Goal: Find specific page/section: Find specific page/section

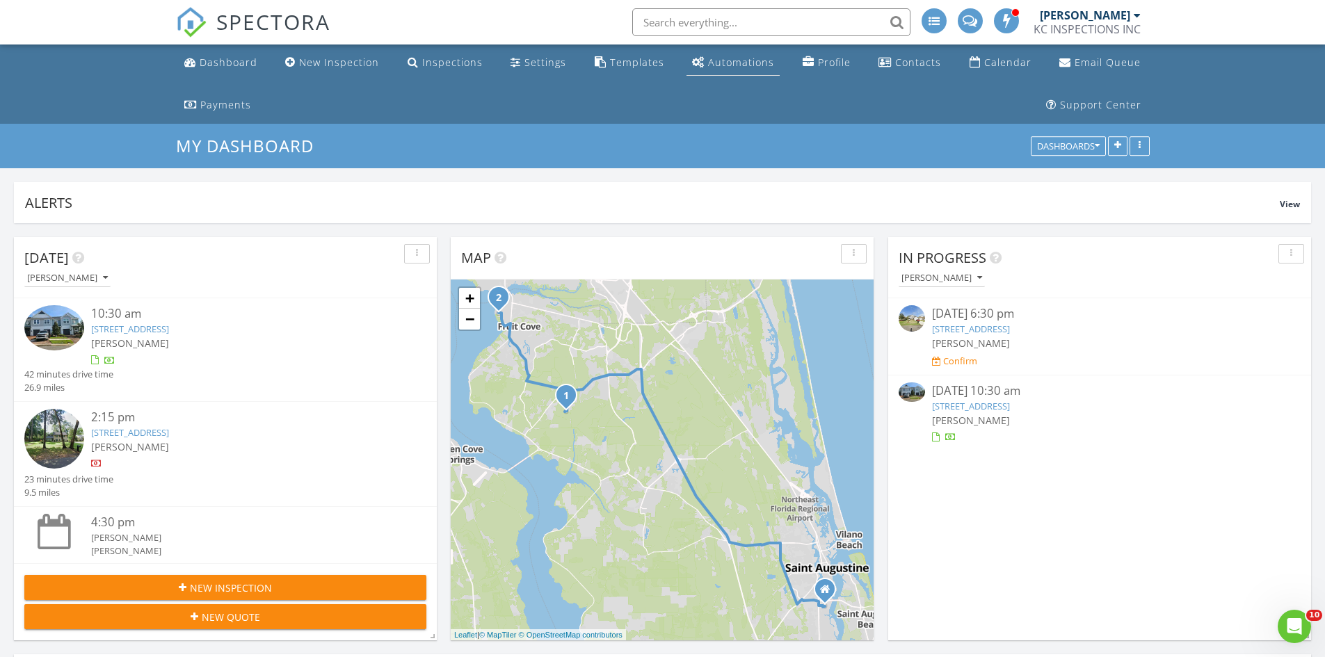
click at [739, 63] on div "Automations" at bounding box center [741, 62] width 66 height 13
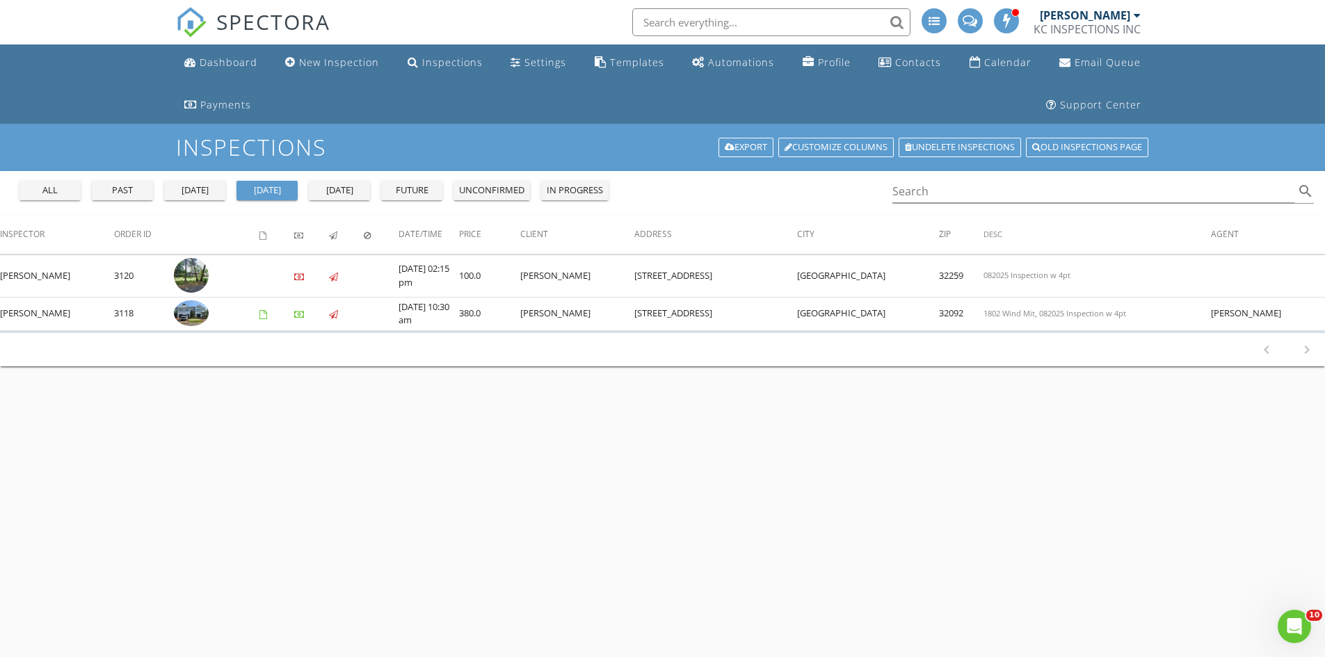
click at [47, 182] on button "all" at bounding box center [49, 190] width 61 height 19
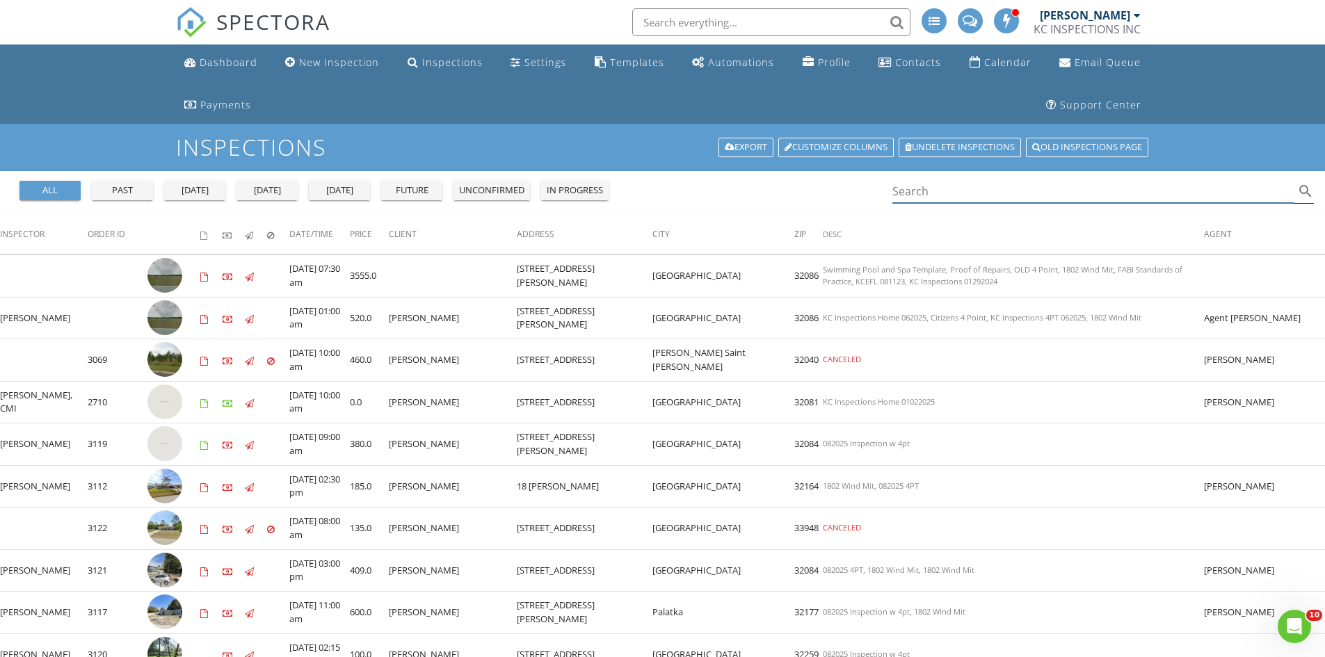
click at [915, 193] on input "Search" at bounding box center [1094, 191] width 403 height 23
paste input "9173552"
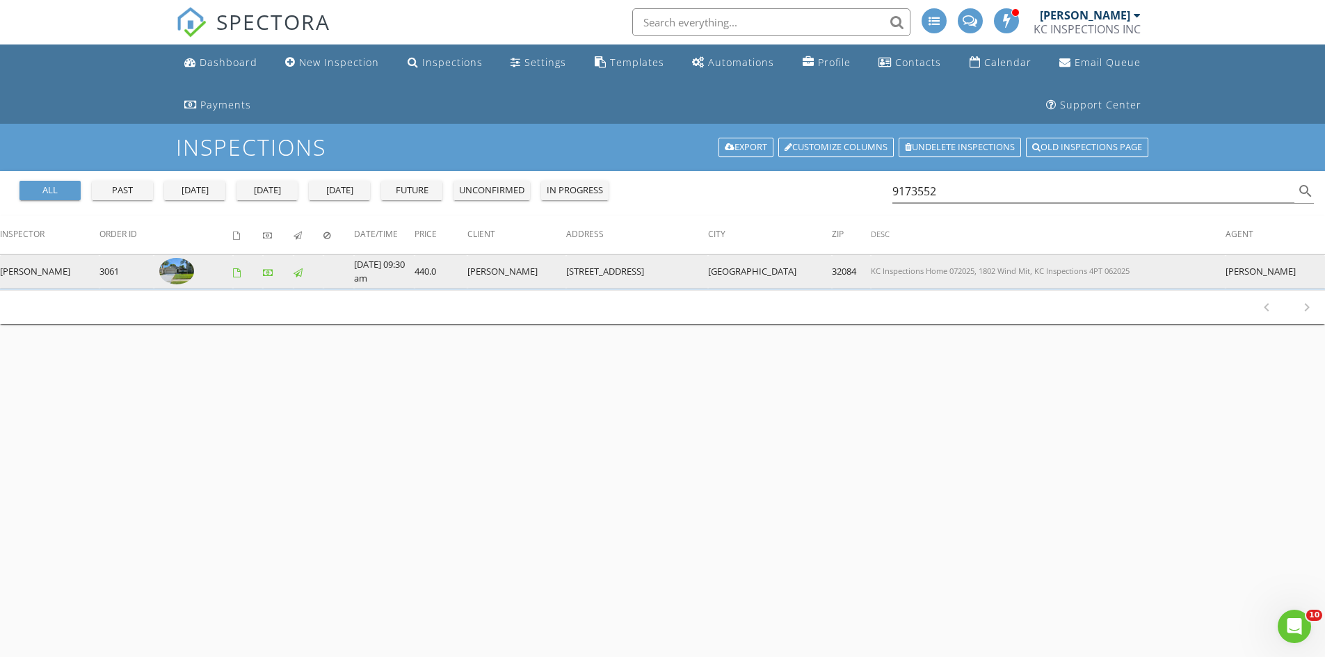
click at [440, 280] on td "440.0" at bounding box center [441, 271] width 53 height 33
click at [159, 271] on img at bounding box center [176, 271] width 35 height 26
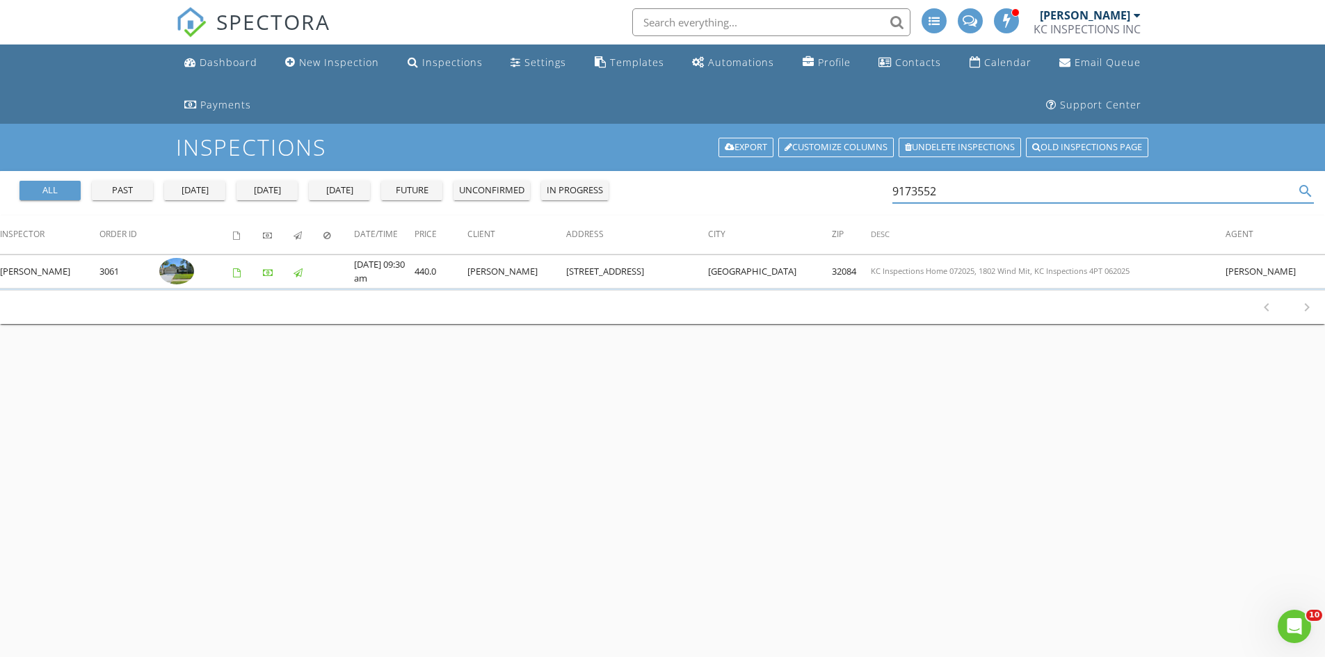
drag, startPoint x: 987, startPoint y: 189, endPoint x: 877, endPoint y: 186, distance: 109.9
click at [877, 186] on div "all past yesterday today tomorrow future unconfirmed in progress 9173552 search" at bounding box center [662, 193] width 1325 height 45
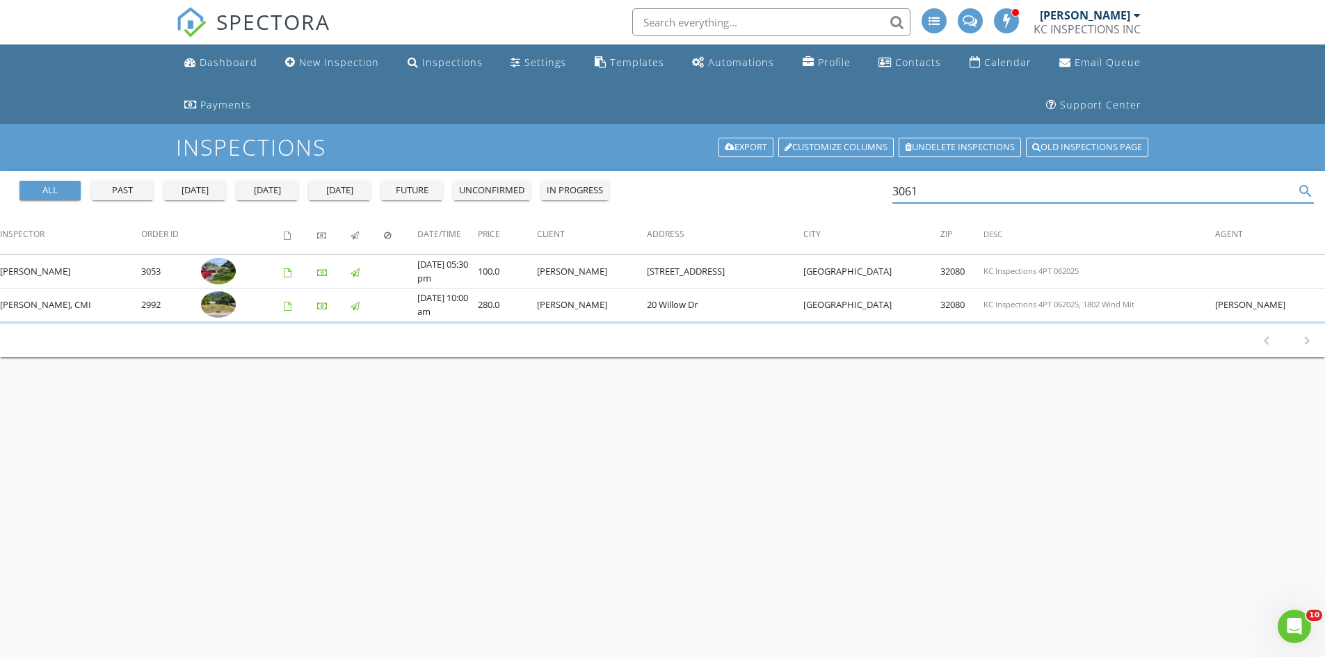
click at [1304, 191] on icon "search" at bounding box center [1305, 191] width 17 height 17
click at [1174, 205] on div "all past yesterday today tomorrow future unconfirmed in progress 3061 search" at bounding box center [662, 193] width 1325 height 45
click at [1164, 195] on input "3061" at bounding box center [1094, 191] width 403 height 23
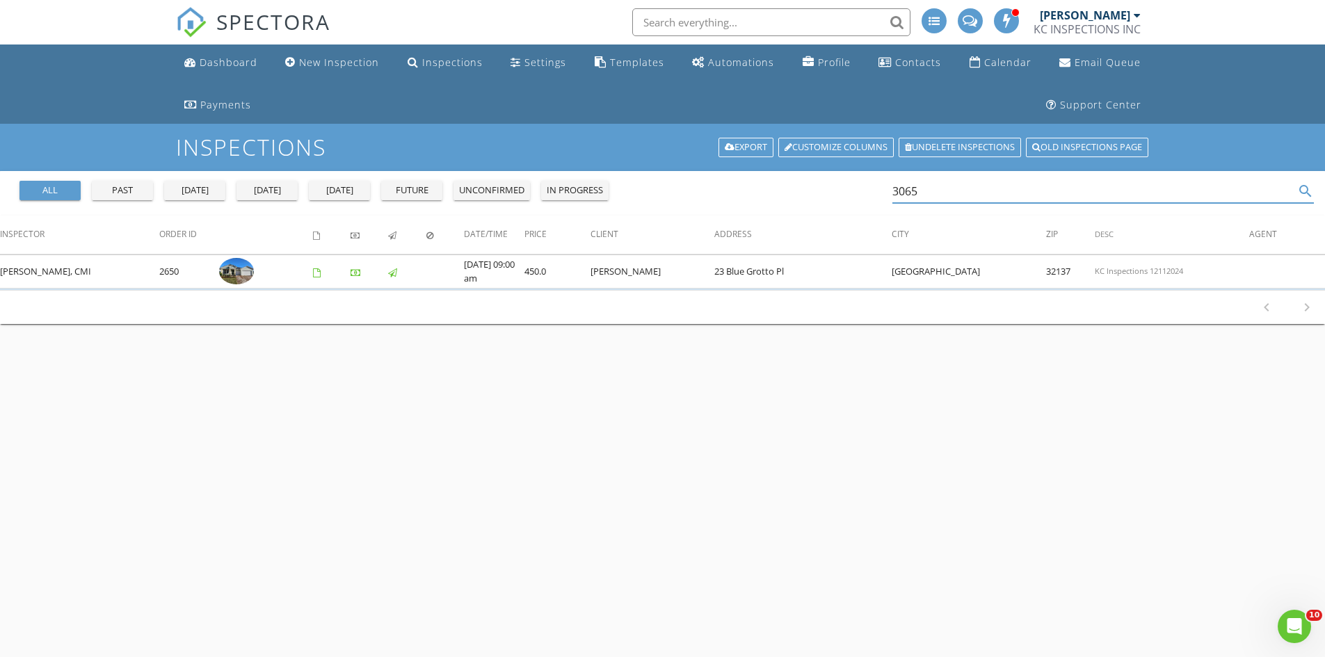
drag, startPoint x: 978, startPoint y: 184, endPoint x: 879, endPoint y: 186, distance: 98.8
click at [879, 186] on div "all past yesterday today tomorrow future unconfirmed in progress 3065 search" at bounding box center [662, 193] width 1325 height 45
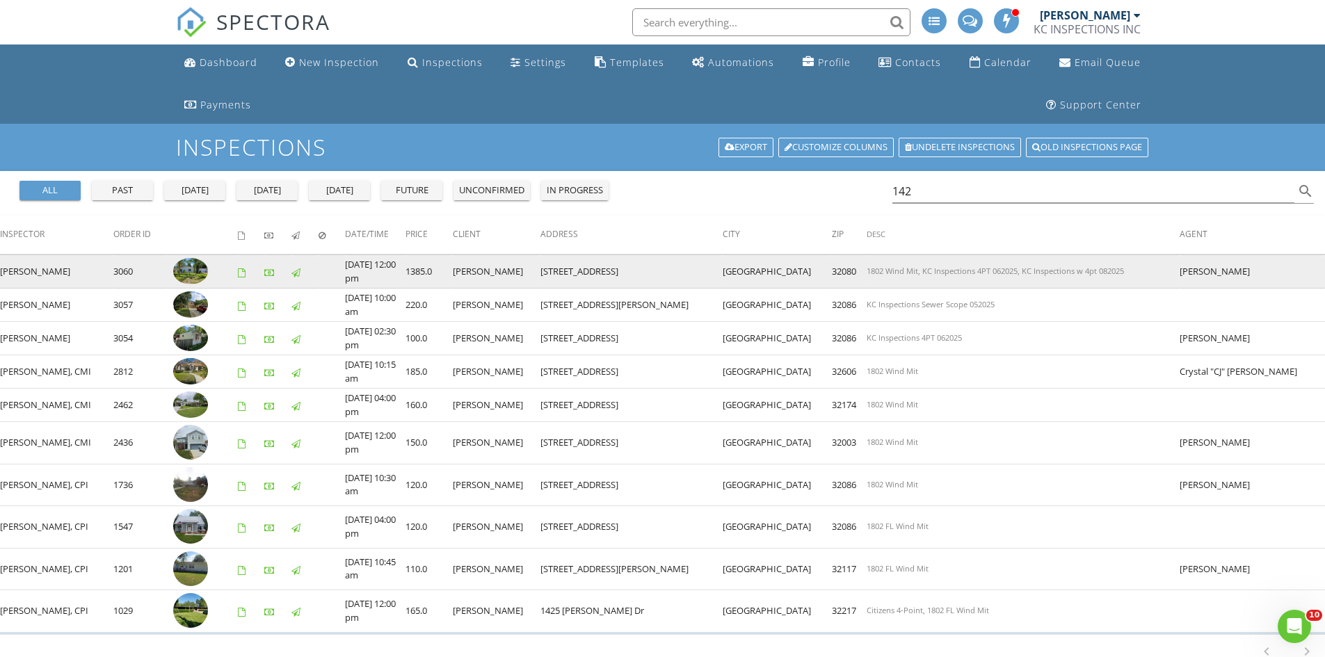
click at [675, 269] on td "[STREET_ADDRESS]" at bounding box center [632, 271] width 182 height 33
click at [187, 266] on img at bounding box center [190, 271] width 35 height 26
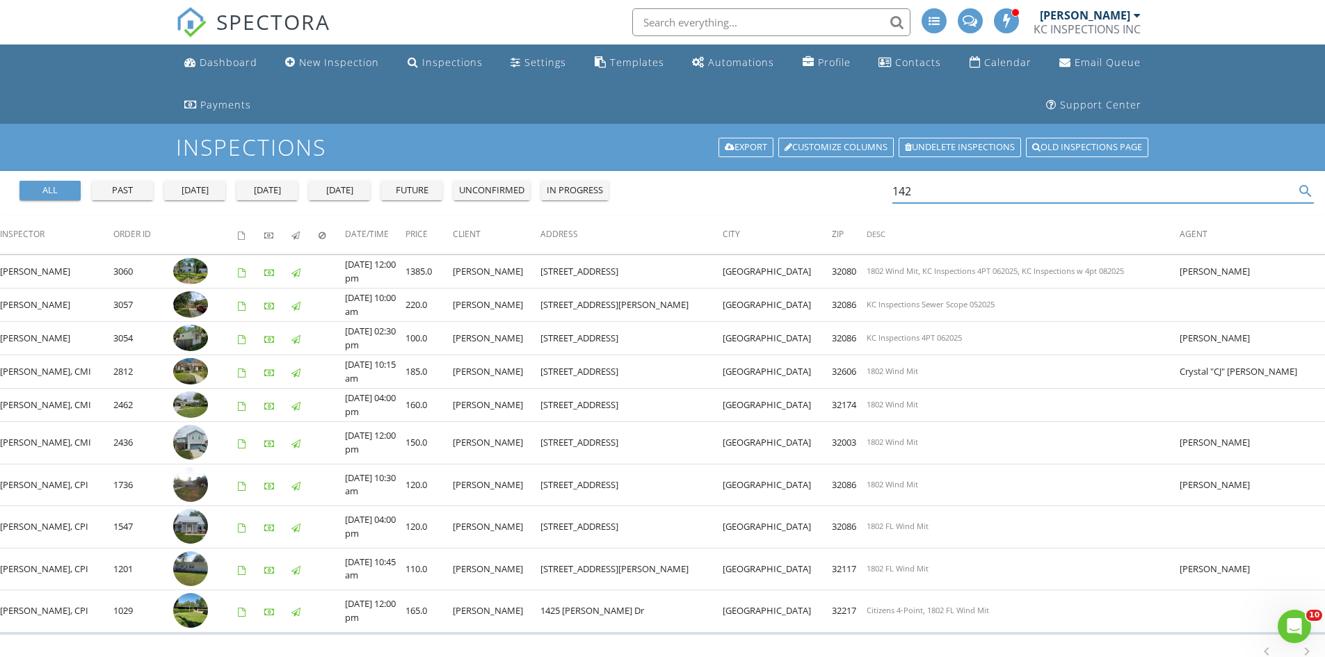
drag, startPoint x: 931, startPoint y: 193, endPoint x: 881, endPoint y: 198, distance: 49.6
click at [881, 198] on div "all past yesterday today tomorrow future unconfirmed in progress 142 search" at bounding box center [662, 193] width 1325 height 45
type input "200 bella"
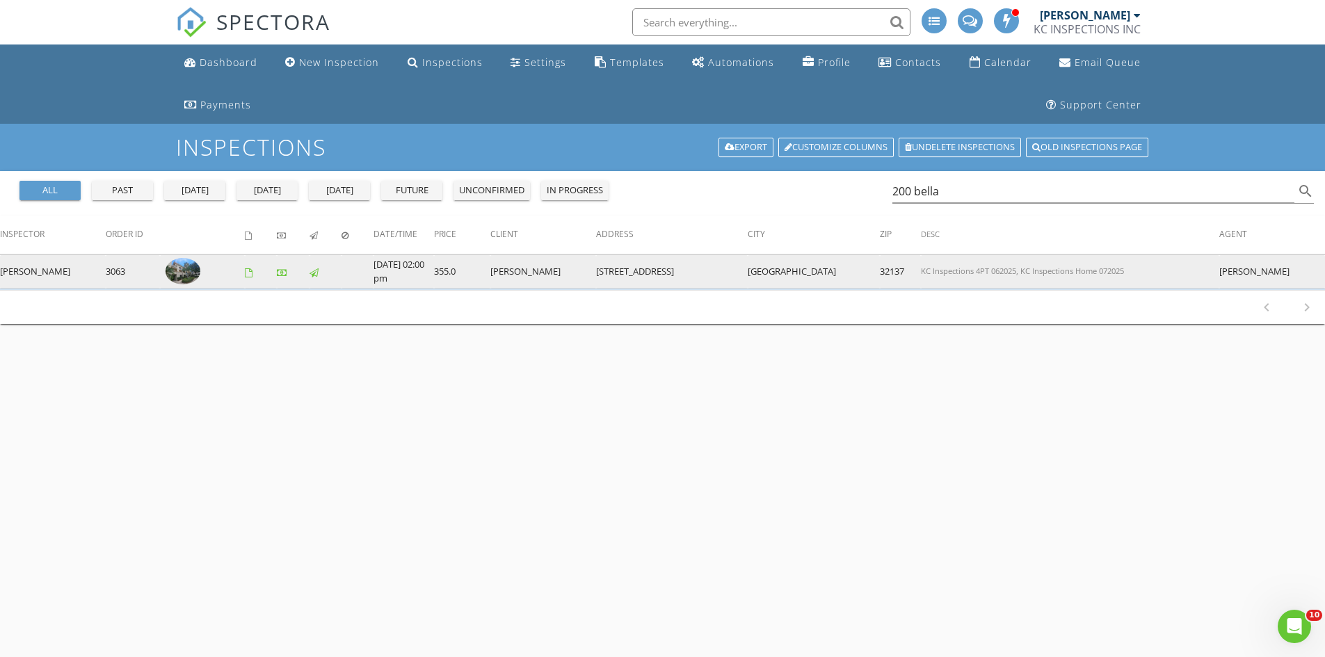
click at [188, 271] on img at bounding box center [183, 271] width 35 height 26
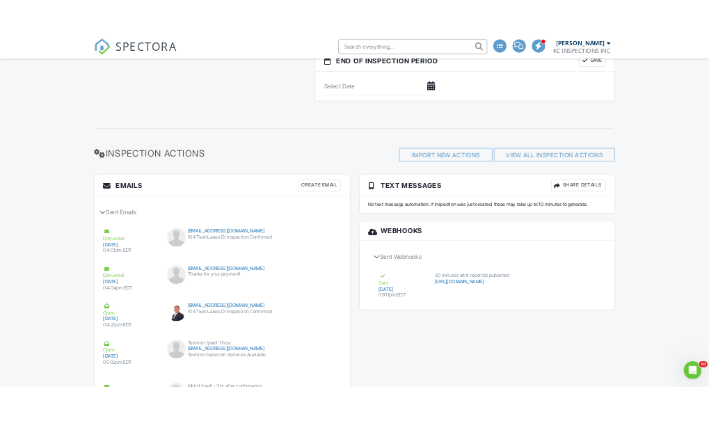
scroll to position [2479, 0]
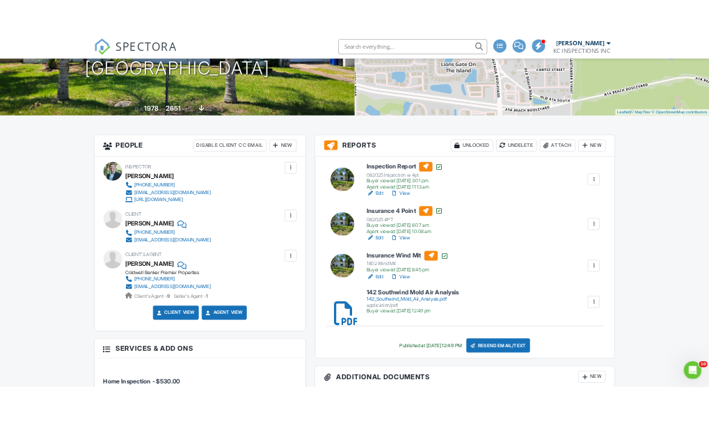
scroll to position [270, 0]
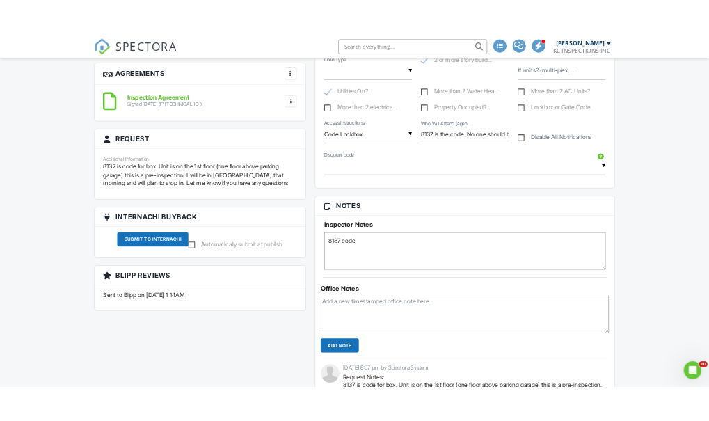
scroll to position [1109, 0]
